Goal: Information Seeking & Learning: Learn about a topic

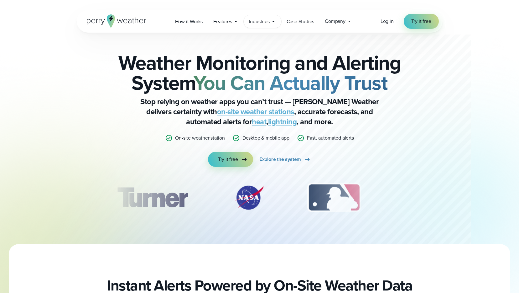
click at [268, 24] on span "Industries" at bounding box center [259, 22] width 21 height 8
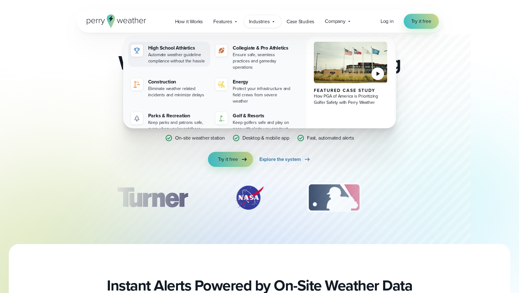
drag, startPoint x: 172, startPoint y: 58, endPoint x: 169, endPoint y: 49, distance: 10.2
click at [172, 58] on div "Automate weather guideline compliance without the hassle" at bounding box center [178, 58] width 60 height 13
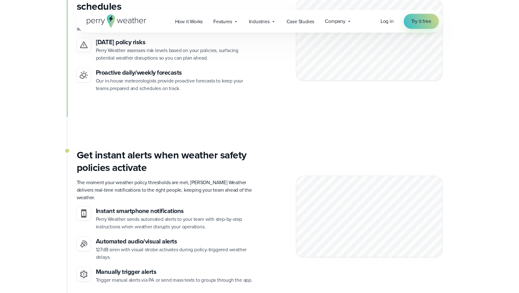
scroll to position [1777, 0]
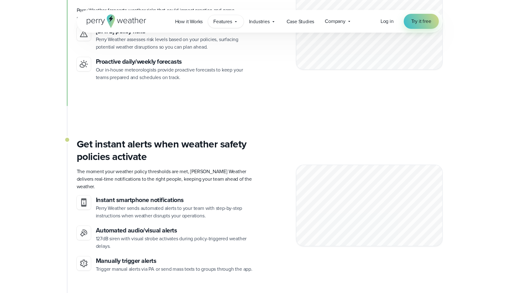
click at [227, 22] on span "Features" at bounding box center [222, 22] width 18 height 8
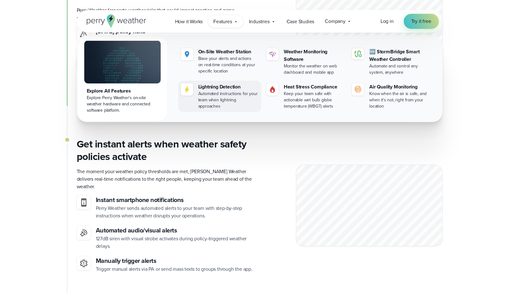
click at [209, 96] on div "Automated instructions for your team when lightning approaches" at bounding box center [228, 100] width 60 height 19
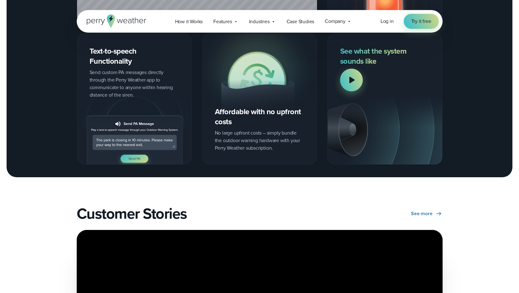
scroll to position [769, 0]
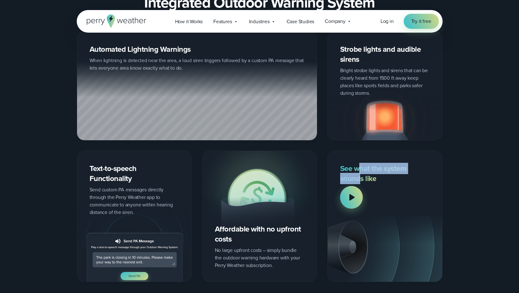
drag, startPoint x: 360, startPoint y: 173, endPoint x: 360, endPoint y: 185, distance: 12.2
click at [360, 181] on div "See what the system sounds like" at bounding box center [385, 215] width 115 height 131
click at [356, 197] on div at bounding box center [351, 197] width 23 height 23
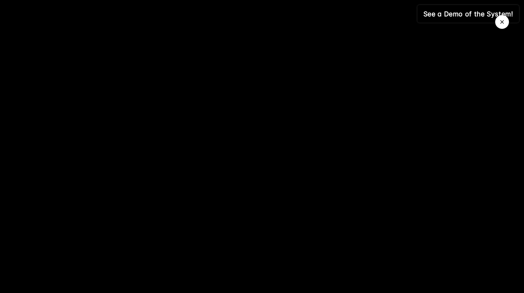
click at [503, 22] on icon "Close Video" at bounding box center [502, 22] width 6 height 6
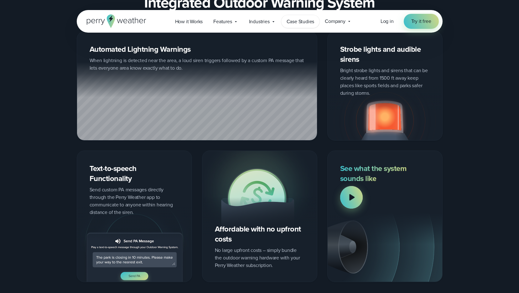
click at [304, 22] on span "Case Studies" at bounding box center [301, 22] width 28 height 8
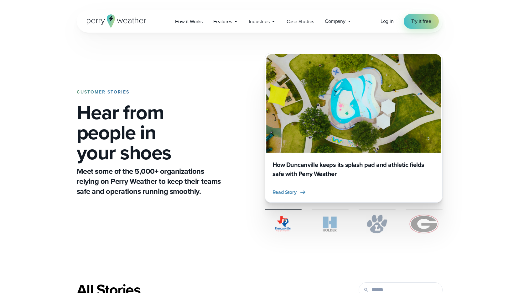
scroll to position [123, 0]
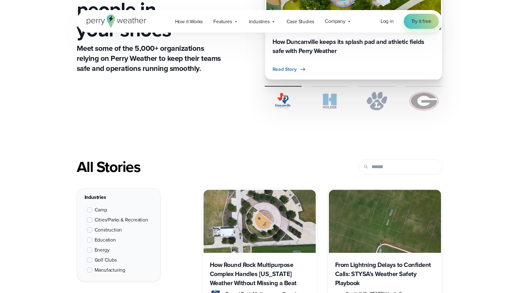
click at [92, 240] on label "Education" at bounding box center [101, 240] width 29 height 8
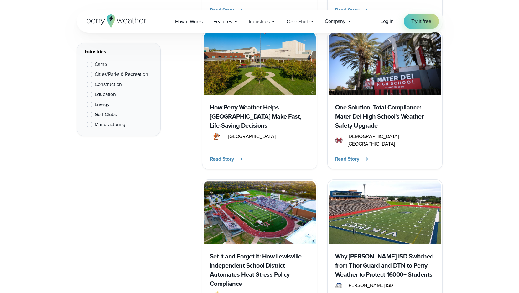
scroll to position [735, 0]
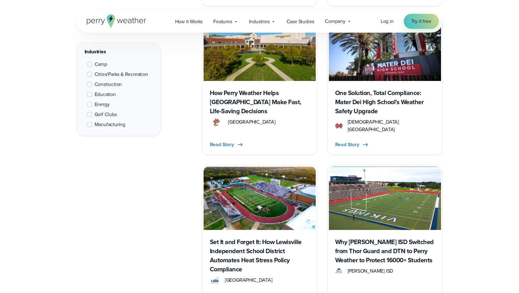
click at [258, 176] on img at bounding box center [260, 197] width 112 height 63
